Goal: Task Accomplishment & Management: Manage account settings

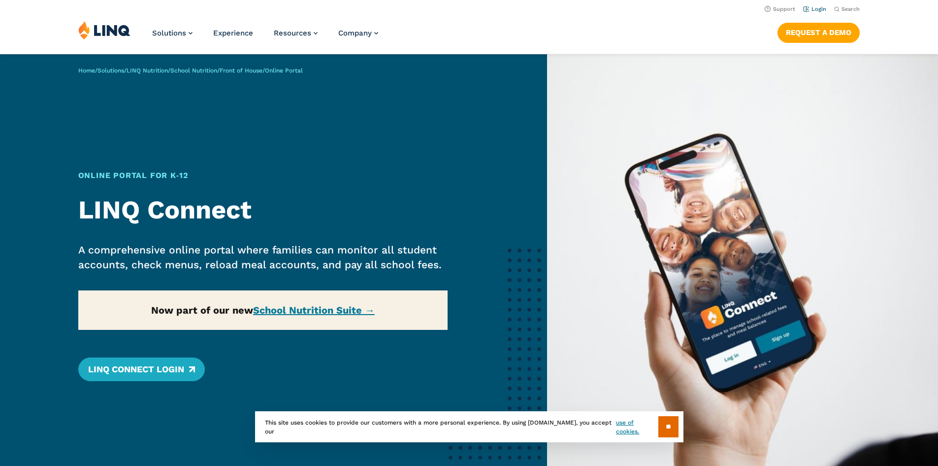
click at [812, 9] on link "Login" at bounding box center [814, 9] width 23 height 6
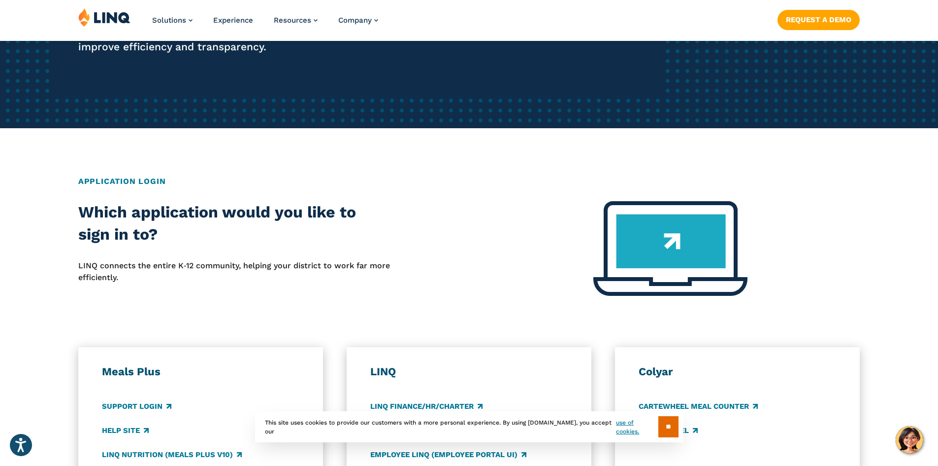
scroll to position [345, 0]
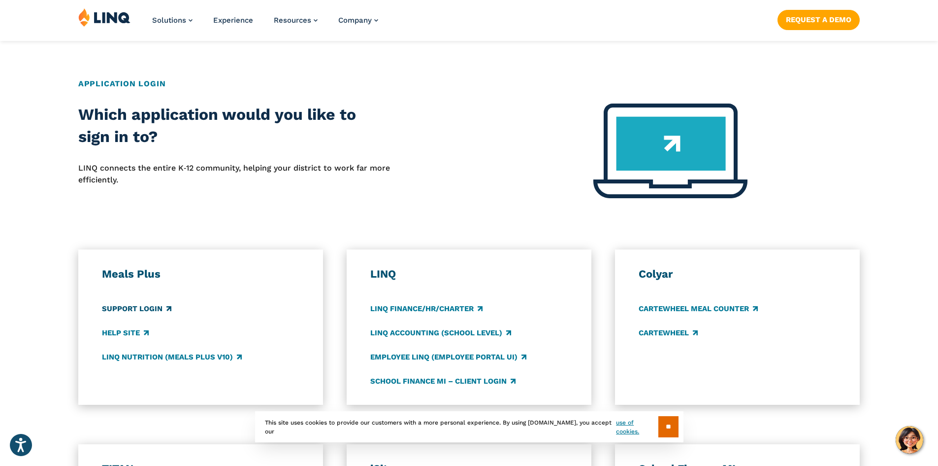
click at [139, 307] on link "Support Login" at bounding box center [136, 308] width 69 height 11
click at [108, 17] on img at bounding box center [104, 17] width 52 height 19
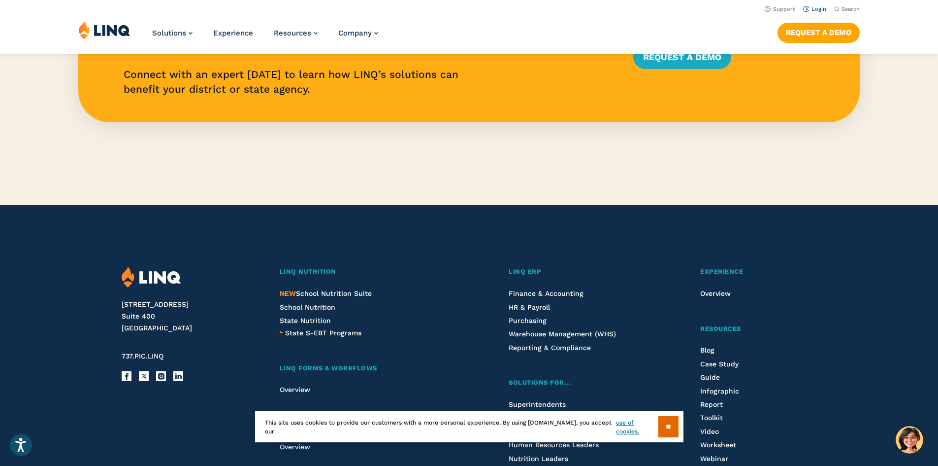
scroll to position [2320, 0]
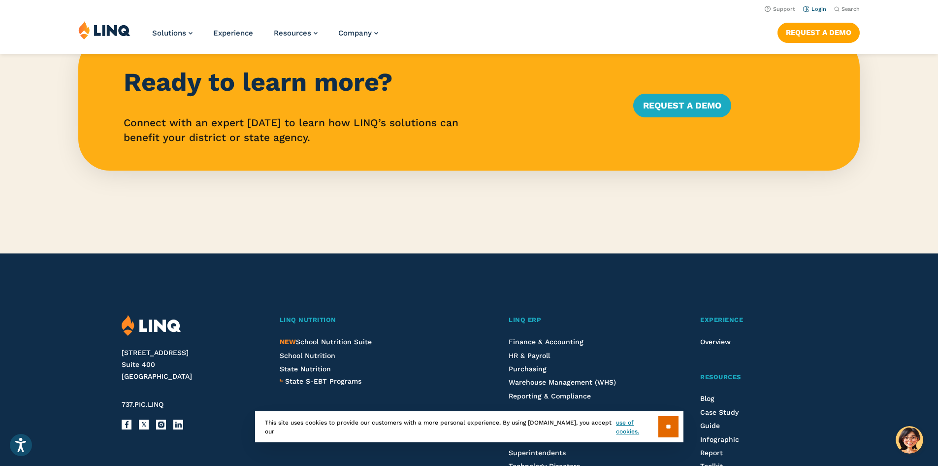
click at [813, 8] on link "Login" at bounding box center [814, 9] width 23 height 6
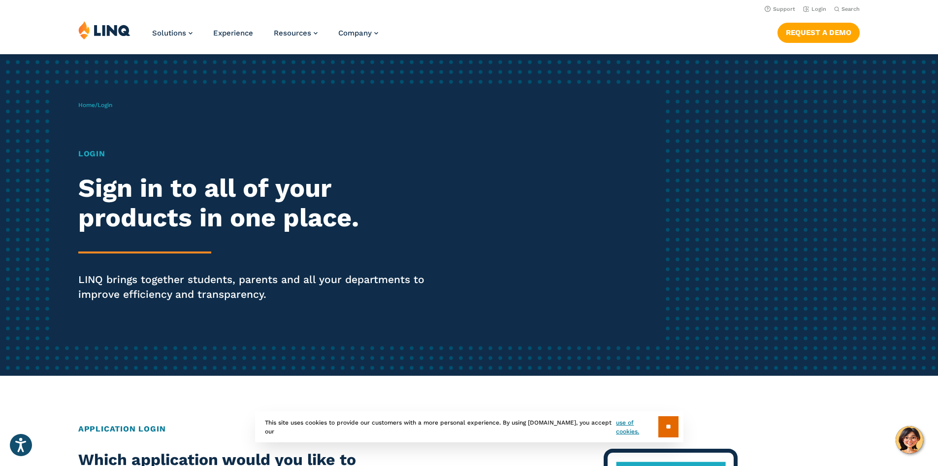
click at [86, 156] on h1 "Login" at bounding box center [259, 154] width 362 height 12
click at [244, 272] on div "Login Sign in to all of your products in one place. LINQ brings together studen…" at bounding box center [259, 238] width 362 height 181
click at [179, 241] on div "Login Sign in to all of your products in one place. LINQ brings together studen…" at bounding box center [259, 238] width 362 height 181
click at [571, 206] on div "Home / Login Login Sign in to all of your products in one place. LINQ brings to…" at bounding box center [371, 215] width 586 height 252
click at [776, 212] on div "Home / Login Login Sign in to all of your products in one place. LINQ brings to…" at bounding box center [469, 214] width 938 height 321
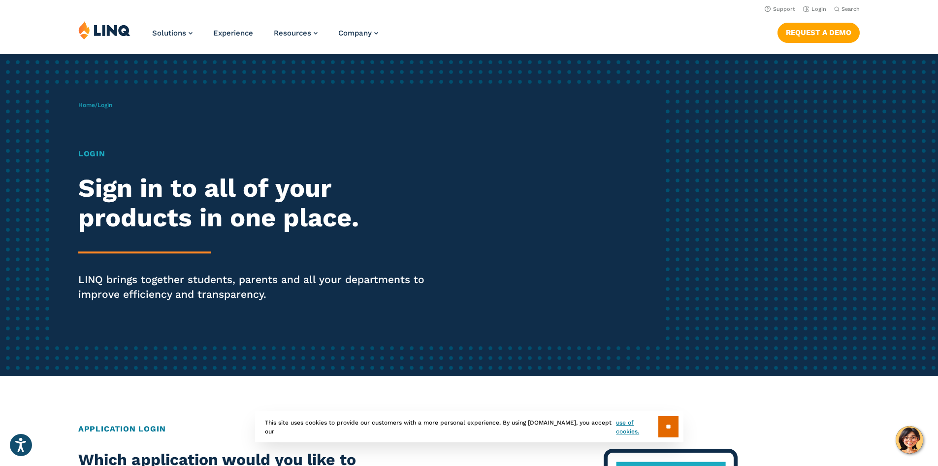
drag, startPoint x: 710, startPoint y: 361, endPoint x: 705, endPoint y: 334, distance: 27.0
click at [706, 339] on div "Home / Login Login Sign in to all of your products in one place. LINQ brings to…" at bounding box center [469, 214] width 938 height 321
click at [660, 431] on input "**" at bounding box center [669, 426] width 20 height 21
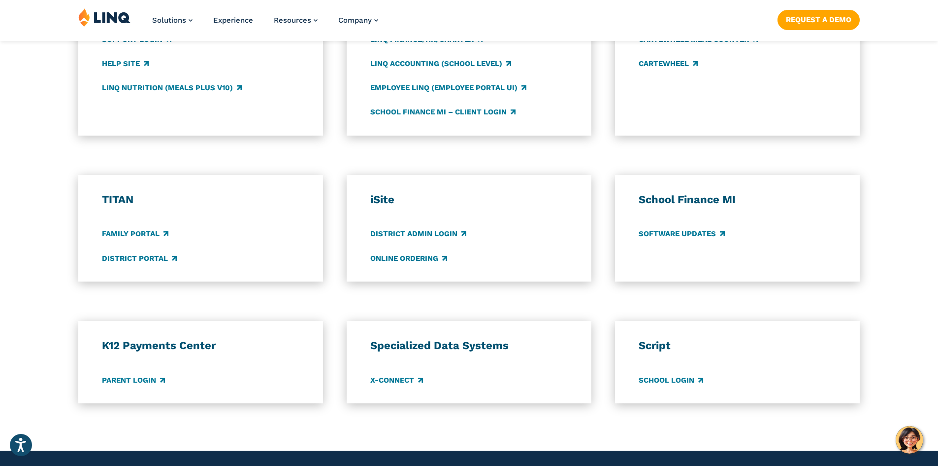
scroll to position [640, 0]
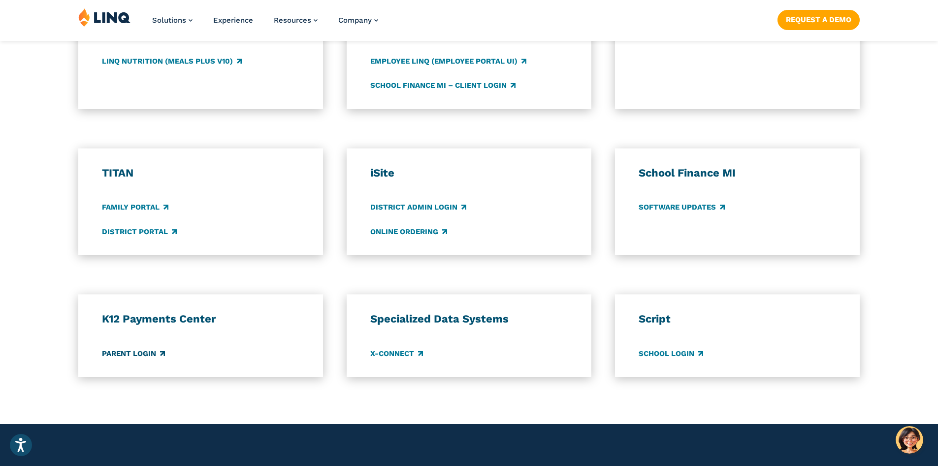
click at [129, 351] on link "Parent Login" at bounding box center [133, 353] width 63 height 11
